Goal: Find specific page/section

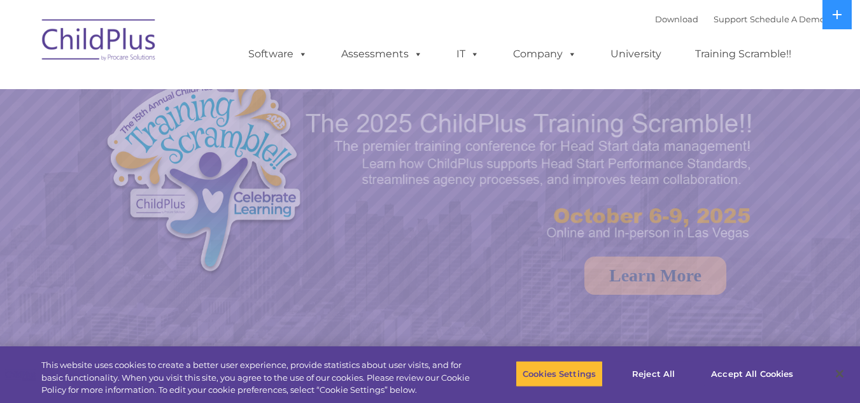
select select "MEDIUM"
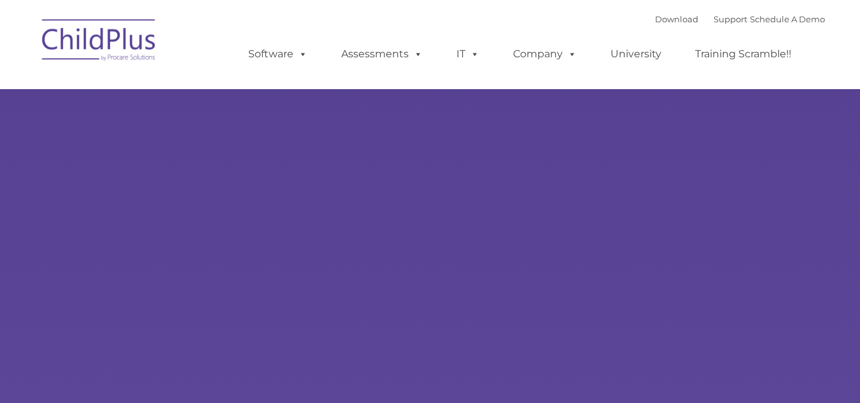
type input ""
select select "MEDIUM"
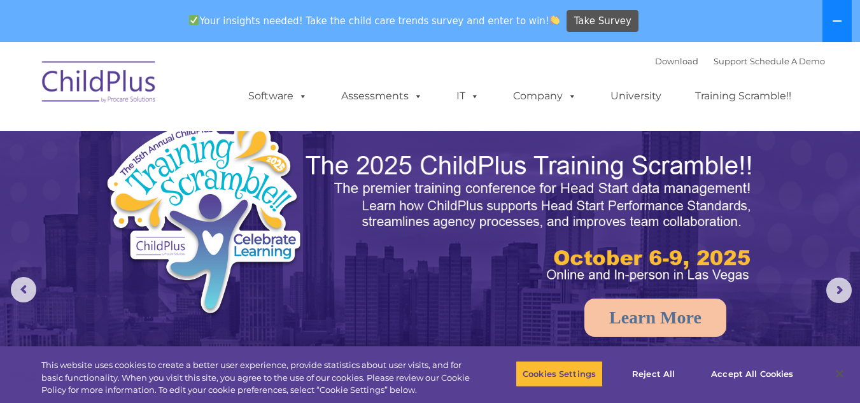
click at [837, 21] on icon at bounding box center [836, 20] width 9 height 1
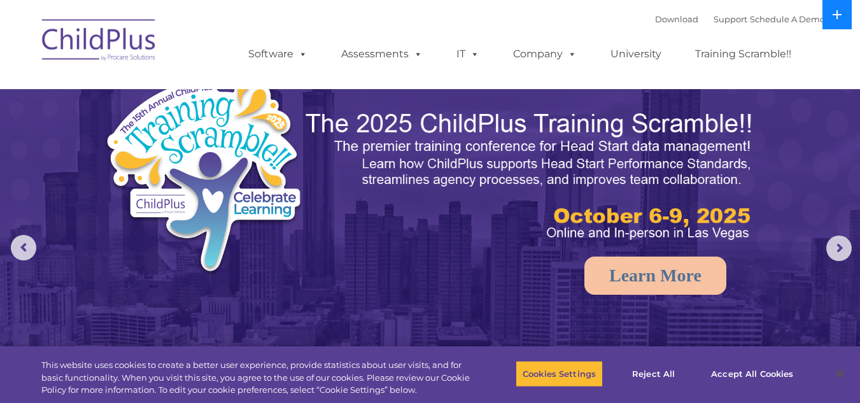
click at [837, 21] on button at bounding box center [836, 14] width 29 height 29
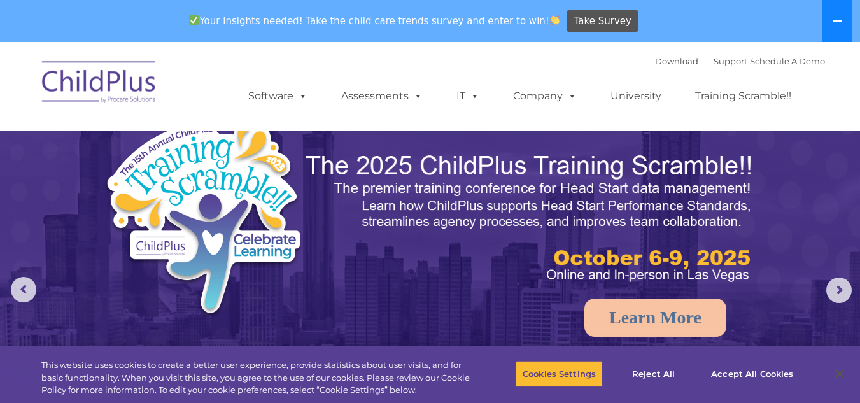
click at [837, 22] on icon at bounding box center [836, 20] width 9 height 1
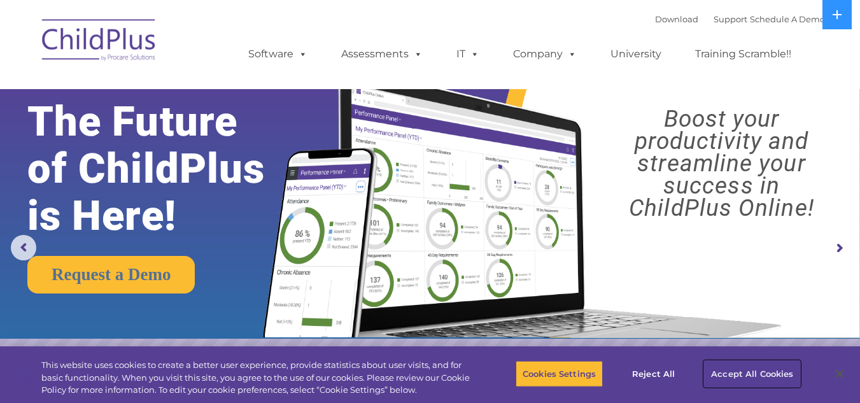
click at [770, 383] on button "Accept All Cookies" at bounding box center [752, 373] width 96 height 27
